Goal: Information Seeking & Learning: Compare options

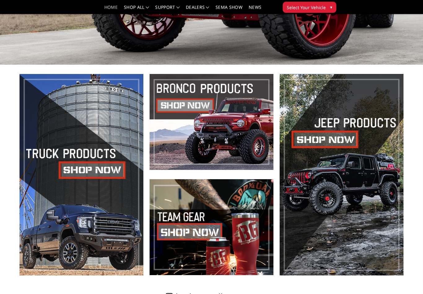
scroll to position [153, 0]
click at [122, 223] on span at bounding box center [82, 175] width 124 height 202
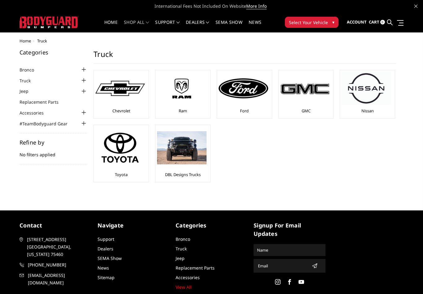
click at [188, 92] on img at bounding box center [182, 89] width 50 height 28
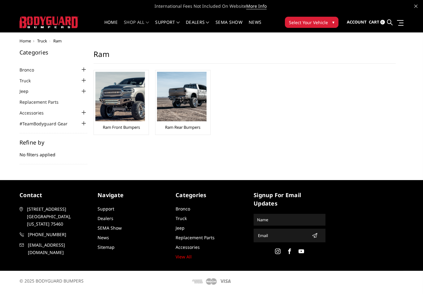
click at [127, 98] on img at bounding box center [120, 97] width 50 height 50
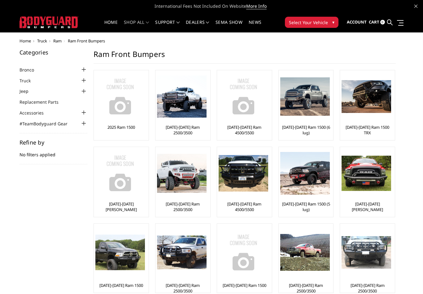
click at [196, 178] on img at bounding box center [182, 173] width 50 height 39
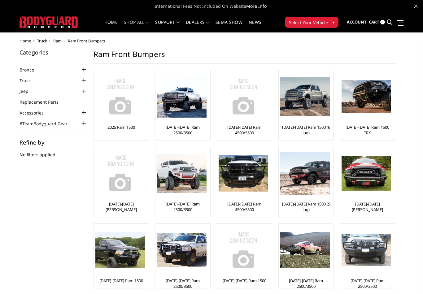
click at [193, 104] on img at bounding box center [182, 97] width 50 height 42
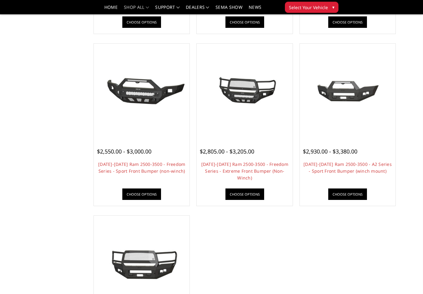
scroll to position [364, 0]
click at [337, 163] on link "2019-2025 Ram 2500-3500 - A2 Series - Sport Front Bumper (winch mount)" at bounding box center [348, 167] width 88 height 13
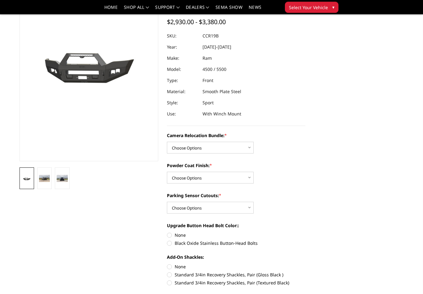
scroll to position [56, 0]
click at [48, 178] on img at bounding box center [44, 178] width 11 height 7
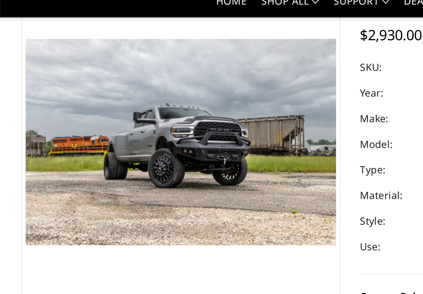
scroll to position [0, 0]
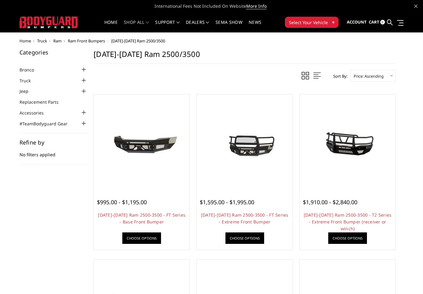
click at [157, 152] on img at bounding box center [141, 142] width 93 height 43
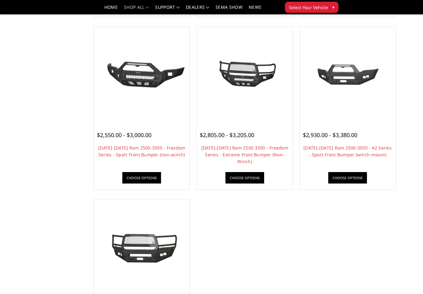
scroll to position [380, 0]
click at [355, 82] on img at bounding box center [347, 75] width 93 height 62
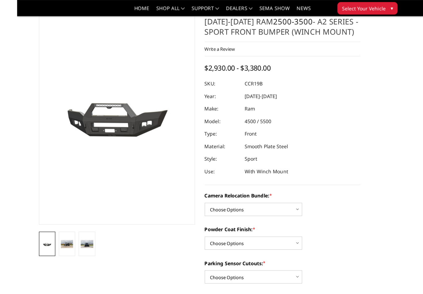
scroll to position [17, 0]
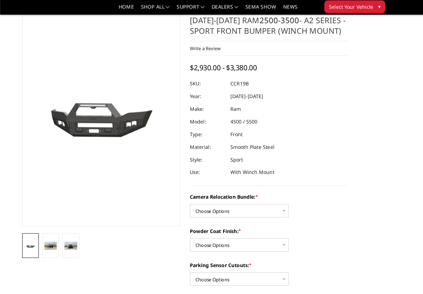
click at [59, 215] on img at bounding box center [62, 217] width 11 height 7
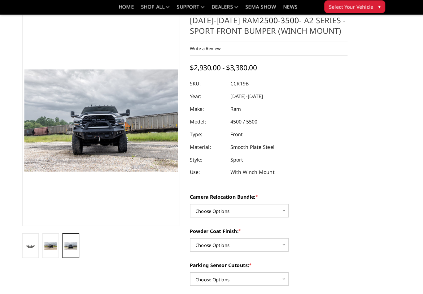
click at [46, 215] on img at bounding box center [44, 217] width 11 height 7
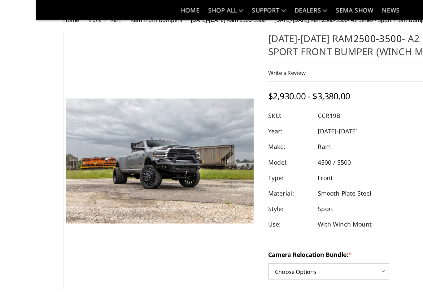
scroll to position [0, 0]
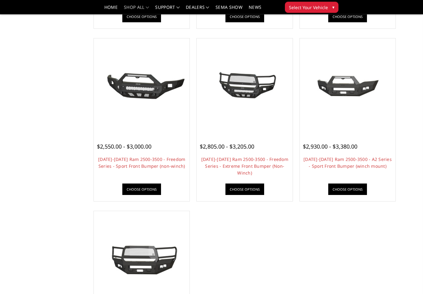
scroll to position [370, 0]
click at [347, 163] on link "[DATE]-[DATE] Ram 2500-3500 - A2 Series - Sport Front Bumper (winch mount)" at bounding box center [348, 162] width 88 height 13
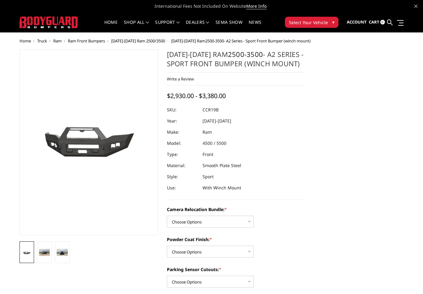
click at [46, 249] on img at bounding box center [44, 252] width 11 height 7
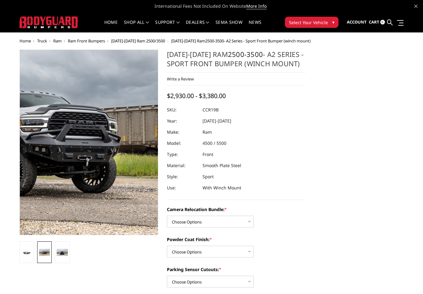
click at [120, 155] on img at bounding box center [31, 138] width 396 height 265
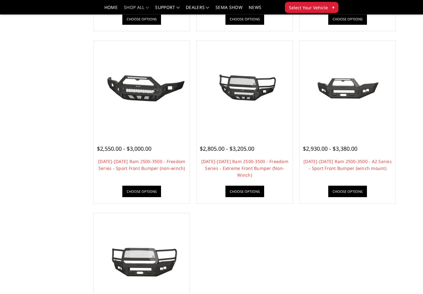
scroll to position [362, 0]
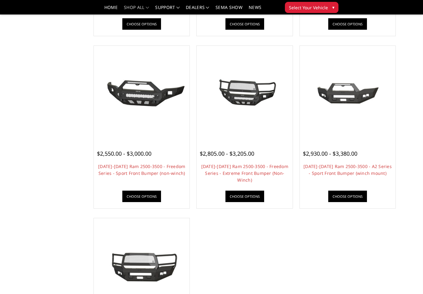
click at [154, 123] on img at bounding box center [142, 93] width 68 height 93
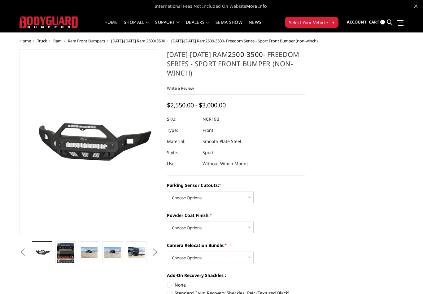
click at [67, 252] on img at bounding box center [65, 254] width 17 height 23
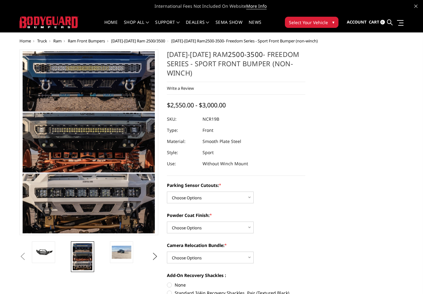
click at [129, 250] on img at bounding box center [122, 252] width 20 height 13
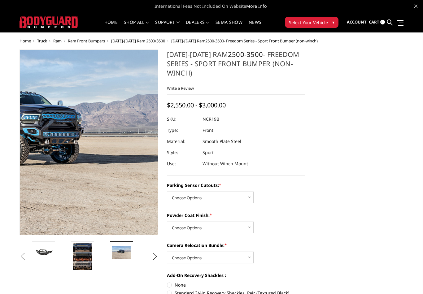
click at [125, 140] on img at bounding box center [22, 144] width 396 height 262
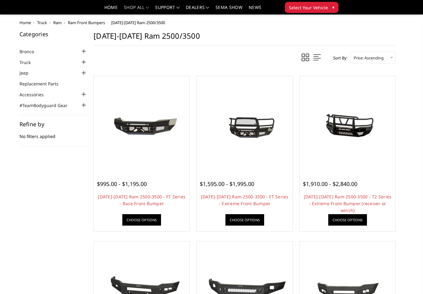
scroll to position [372, 0]
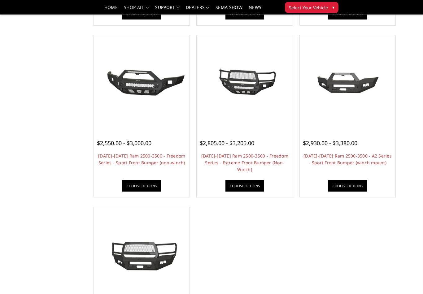
click at [352, 80] on img at bounding box center [347, 83] width 93 height 62
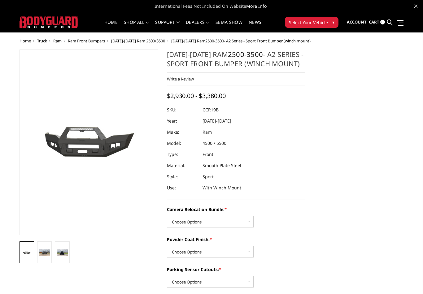
click at [47, 252] on img at bounding box center [44, 252] width 11 height 7
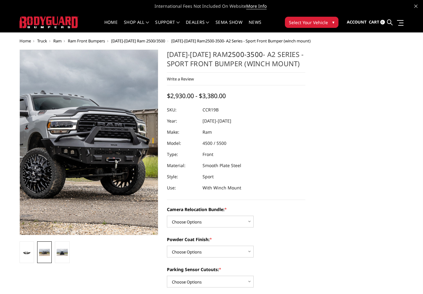
click at [104, 149] on img at bounding box center [60, 140] width 396 height 265
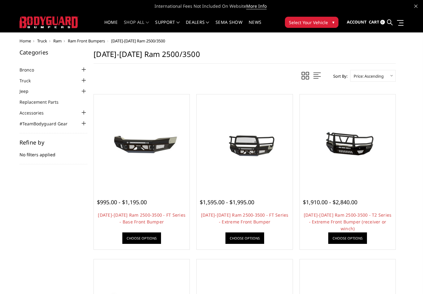
scroll to position [372, 0]
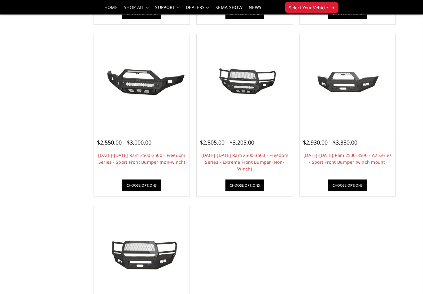
click at [157, 109] on img at bounding box center [142, 82] width 68 height 93
